Goal: Transaction & Acquisition: Obtain resource

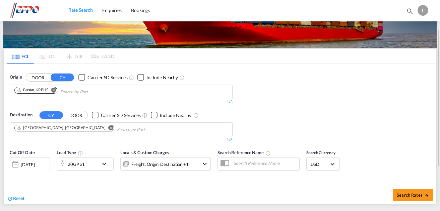
scroll to position [43, 0]
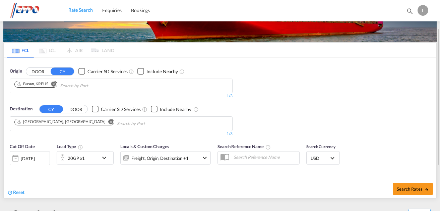
click at [56, 83] on md-icon "Remove" at bounding box center [53, 83] width 5 height 5
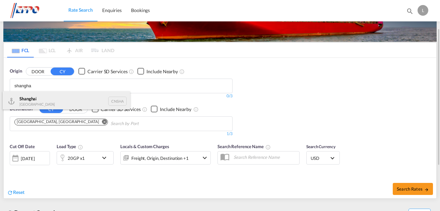
type input "shangha"
click at [56, 95] on div "Shangha i [GEOGRAPHIC_DATA] CNSHA" at bounding box center [66, 101] width 127 height 20
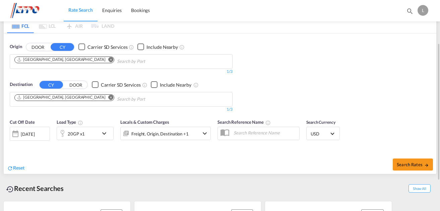
scroll to position [70, 0]
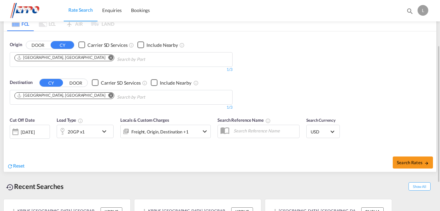
click at [43, 127] on div "[DATE]" at bounding box center [30, 132] width 40 height 14
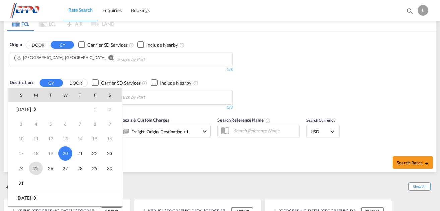
click at [39, 167] on span "25" at bounding box center [35, 168] width 13 height 13
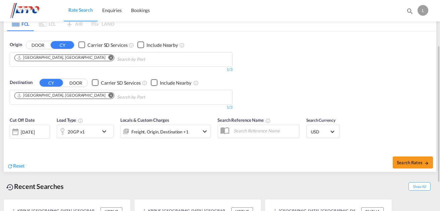
click at [276, 193] on div "Recent Searches Show All" at bounding box center [219, 185] width 433 height 18
click at [405, 162] on span "Search Rates" at bounding box center [412, 162] width 32 height 5
type input "CNSHA to DEHAM / [DATE]"
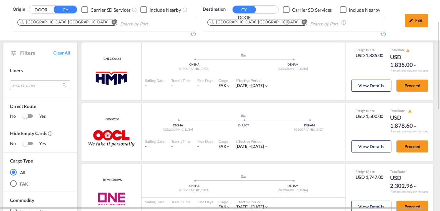
scroll to position [50, 0]
